Goal: Task Accomplishment & Management: Manage account settings

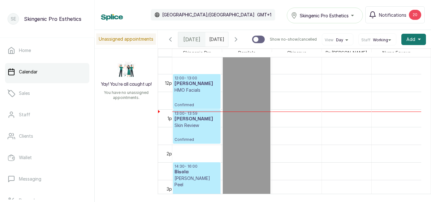
click at [194, 86] on h3 "[PERSON_NAME]" at bounding box center [197, 84] width 45 height 6
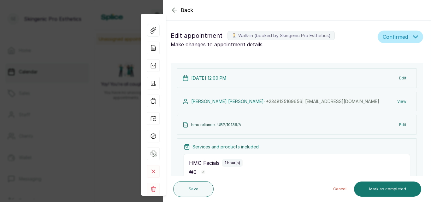
click at [385, 38] on span "Confirmed" at bounding box center [395, 37] width 25 height 8
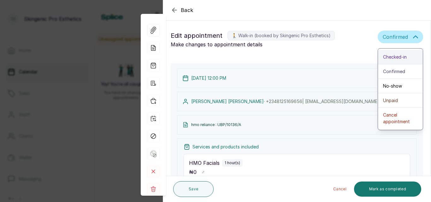
click at [384, 54] on span "Checked-in" at bounding box center [395, 57] width 24 height 7
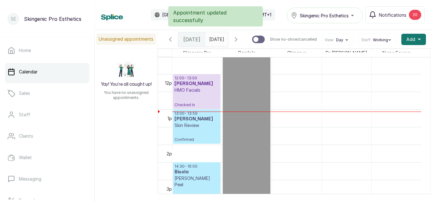
click at [208, 139] on p "Confirmed" at bounding box center [197, 136] width 45 height 14
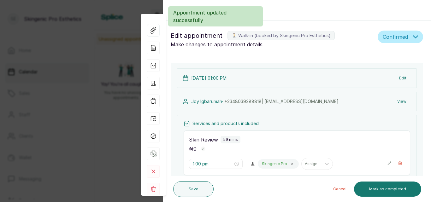
click at [405, 38] on button "Confirmed" at bounding box center [400, 37] width 45 height 13
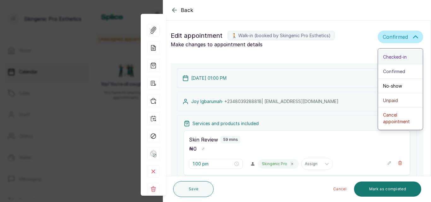
click at [403, 54] on div "Checked-in" at bounding box center [400, 57] width 35 height 7
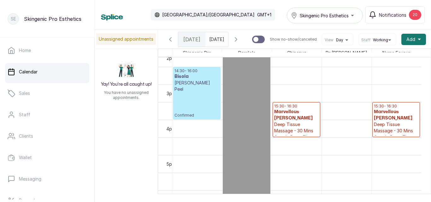
click at [293, 133] on p "Deep Tissue Massage - 30 Mins Couple Deep Tissue Massage" at bounding box center [296, 134] width 45 height 25
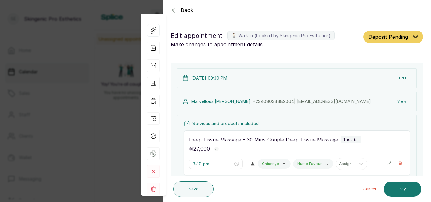
click at [405, 34] on button "Deposit Pending" at bounding box center [394, 37] width 60 height 13
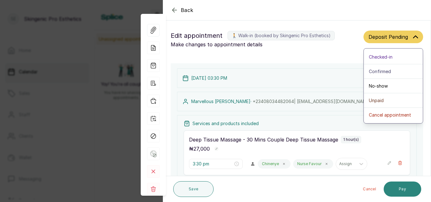
click at [397, 186] on button "Pay" at bounding box center [403, 189] width 38 height 15
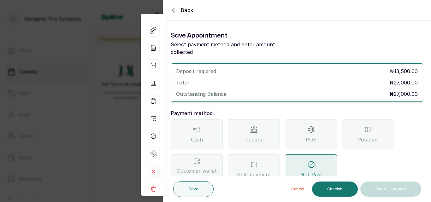
click at [242, 128] on div "Transfer" at bounding box center [254, 135] width 52 height 30
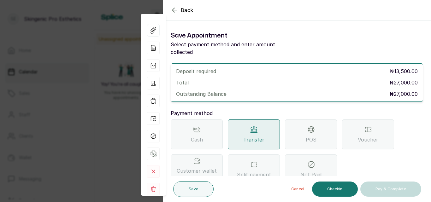
drag, startPoint x: 431, startPoint y: 133, endPoint x: 431, endPoint y: 139, distance: 6.3
click at [431, 141] on section "Back Appointment Details Save Appointment Select payment method and enter amoun…" at bounding box center [297, 101] width 268 height 202
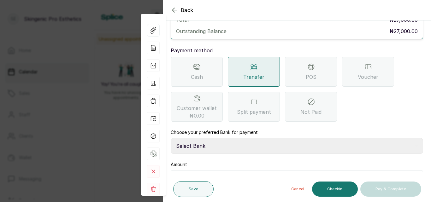
scroll to position [62, 0]
click at [381, 140] on select "Select Bank Skingenic Pro Esthetics First City Monument Bank SKINGENIC PRO ESTH…" at bounding box center [297, 147] width 253 height 16
select select "c79eea2b-aeb8-454d-b486-470d48a76130"
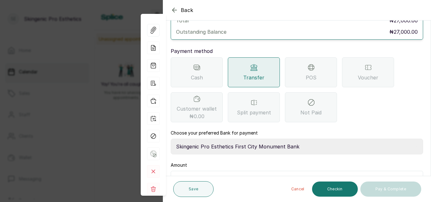
click at [171, 139] on select "Select Bank Skingenic Pro Esthetics First City Monument Bank SKINGENIC PRO ESTH…" at bounding box center [297, 147] width 253 height 16
click at [295, 175] on input "text" at bounding box center [301, 179] width 236 height 9
type input "27,000"
click at [200, 191] on button "Save" at bounding box center [193, 190] width 40 height 16
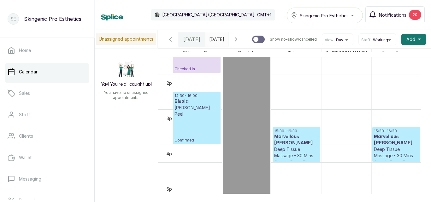
scroll to position [461, 0]
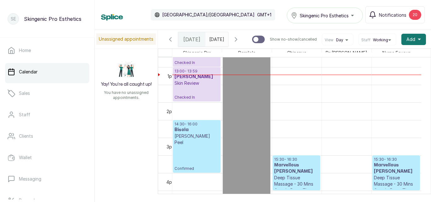
click at [283, 5] on div "Calendar [GEOGRAPHIC_DATA]/[GEOGRAPHIC_DATA] GMT+1 Skingenic Pro Esthetics Noti…" at bounding box center [263, 15] width 337 height 30
